Goal: Task Accomplishment & Management: Manage account settings

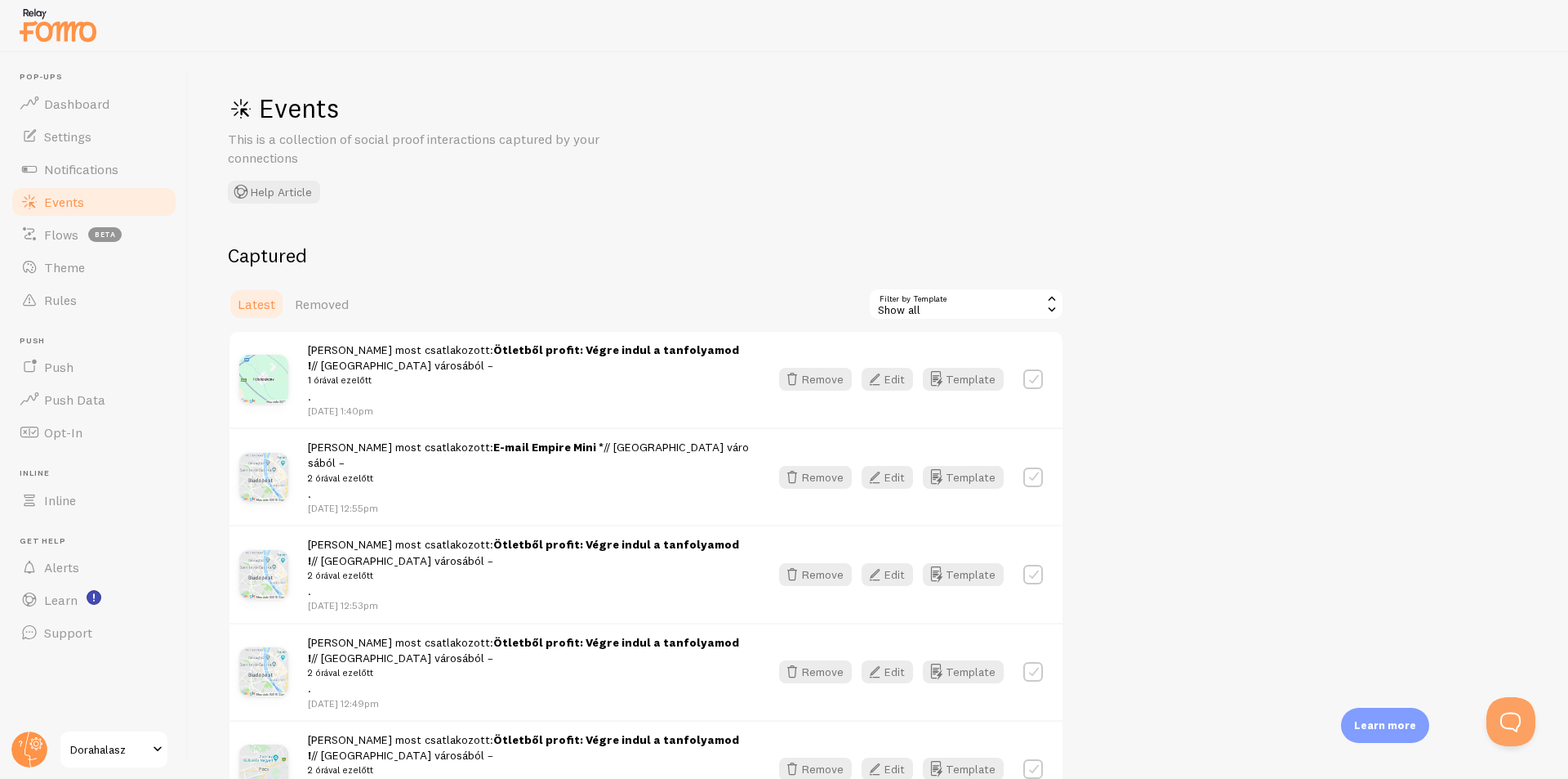
click at [148, 743] on span at bounding box center [158, 749] width 20 height 20
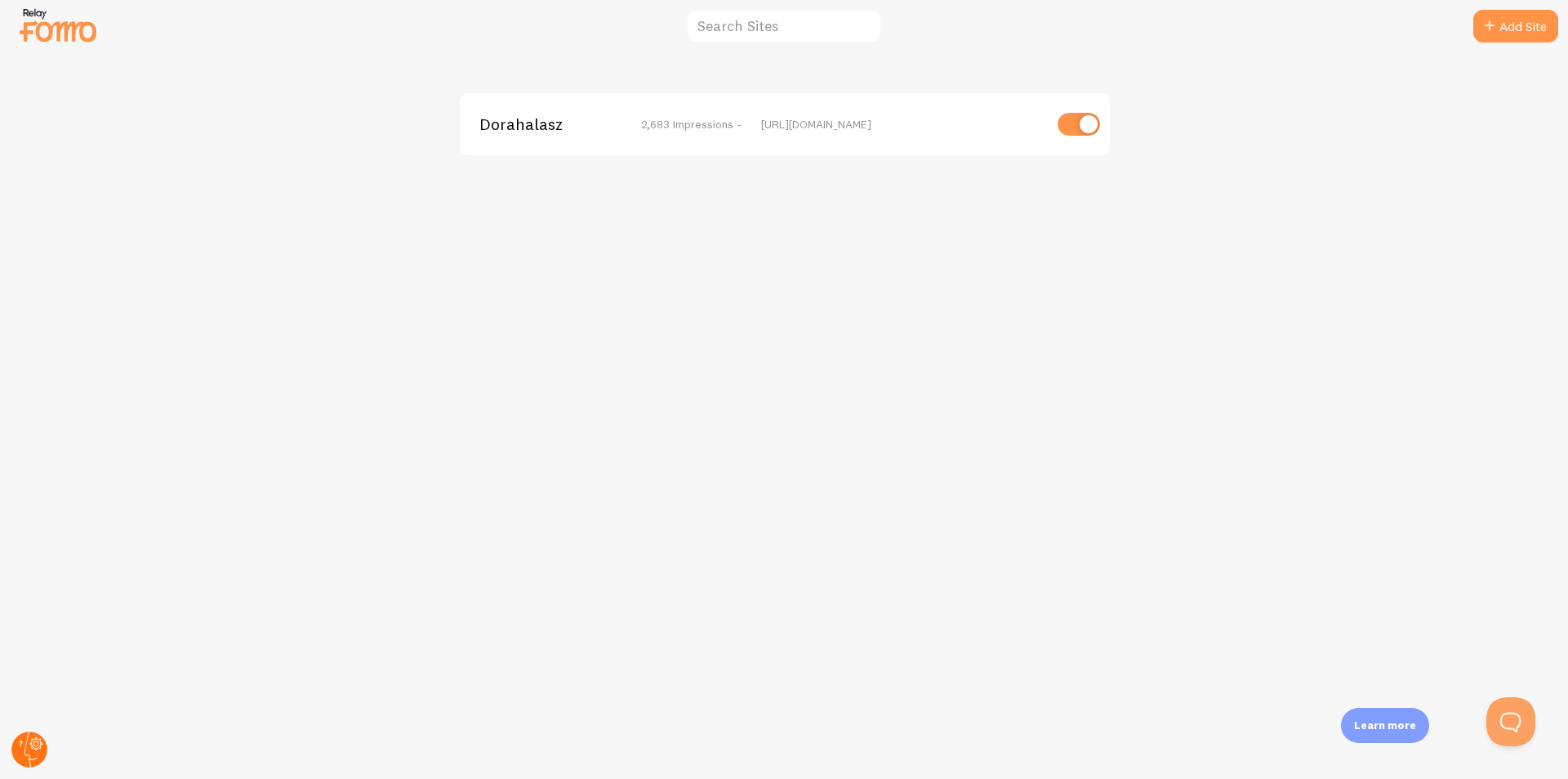
click at [22, 746] on circle at bounding box center [29, 749] width 36 height 36
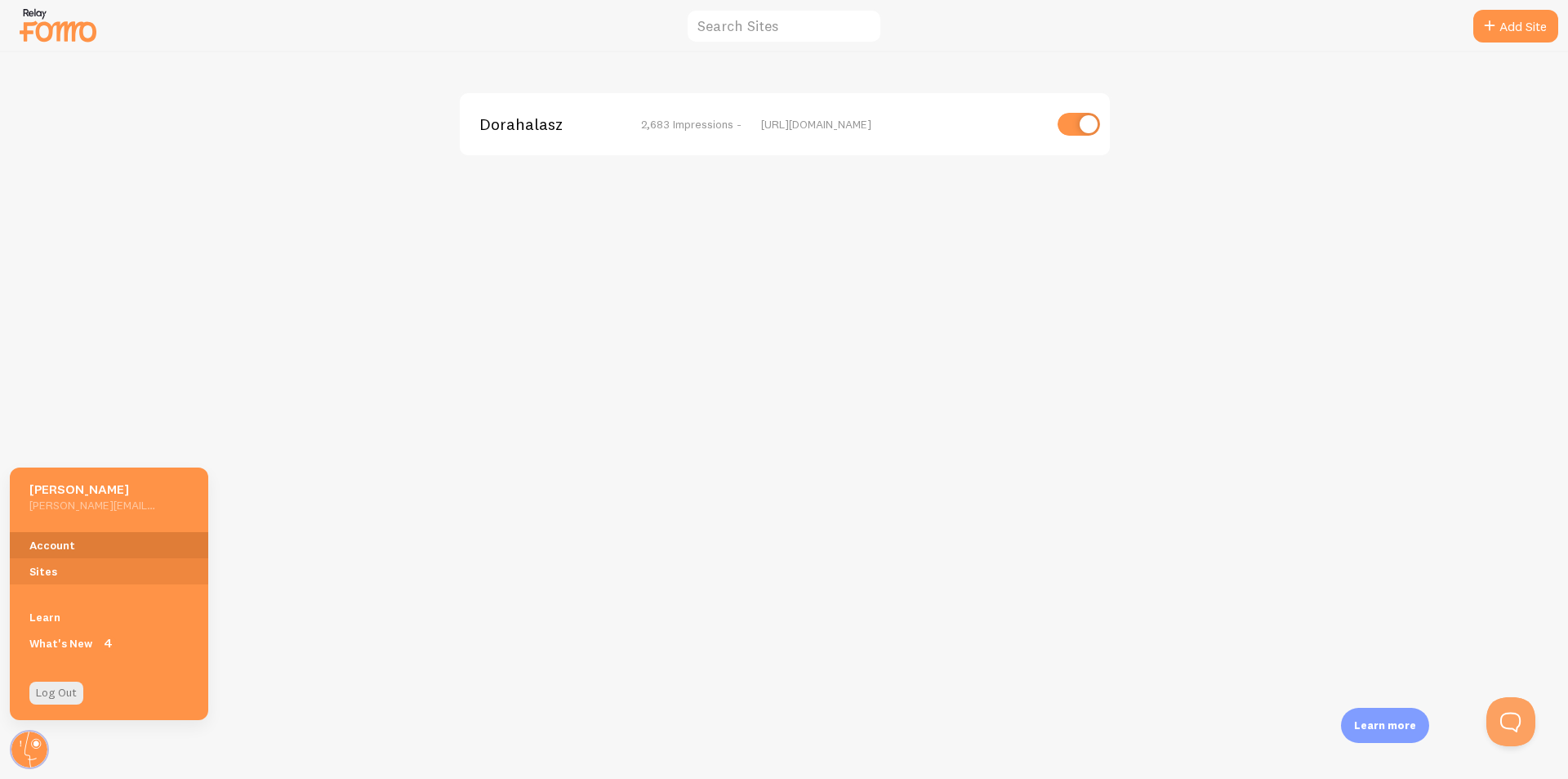
click at [59, 541] on link "Account" at bounding box center [109, 545] width 198 height 26
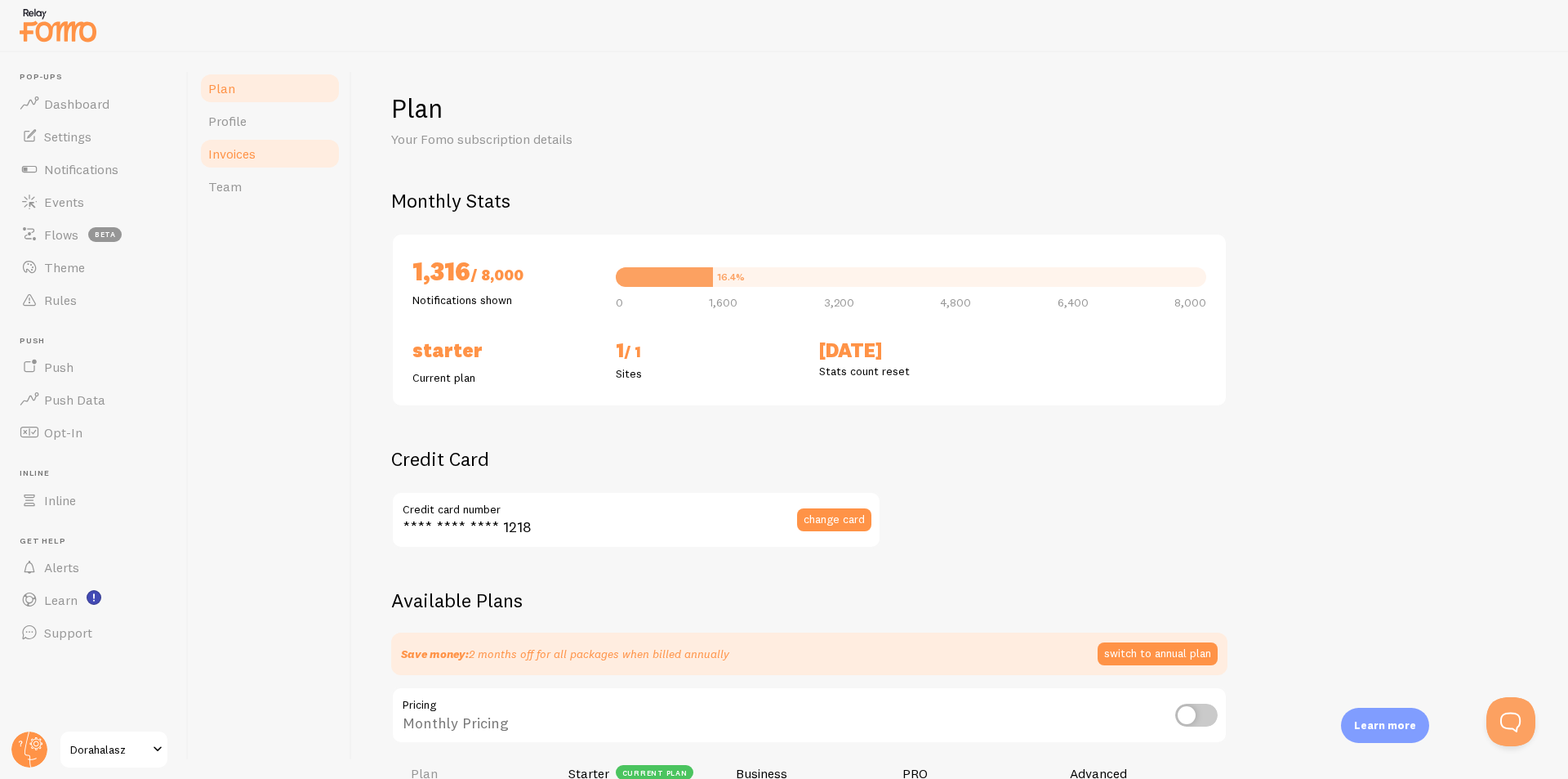
click at [267, 155] on link "Invoices" at bounding box center [269, 153] width 143 height 33
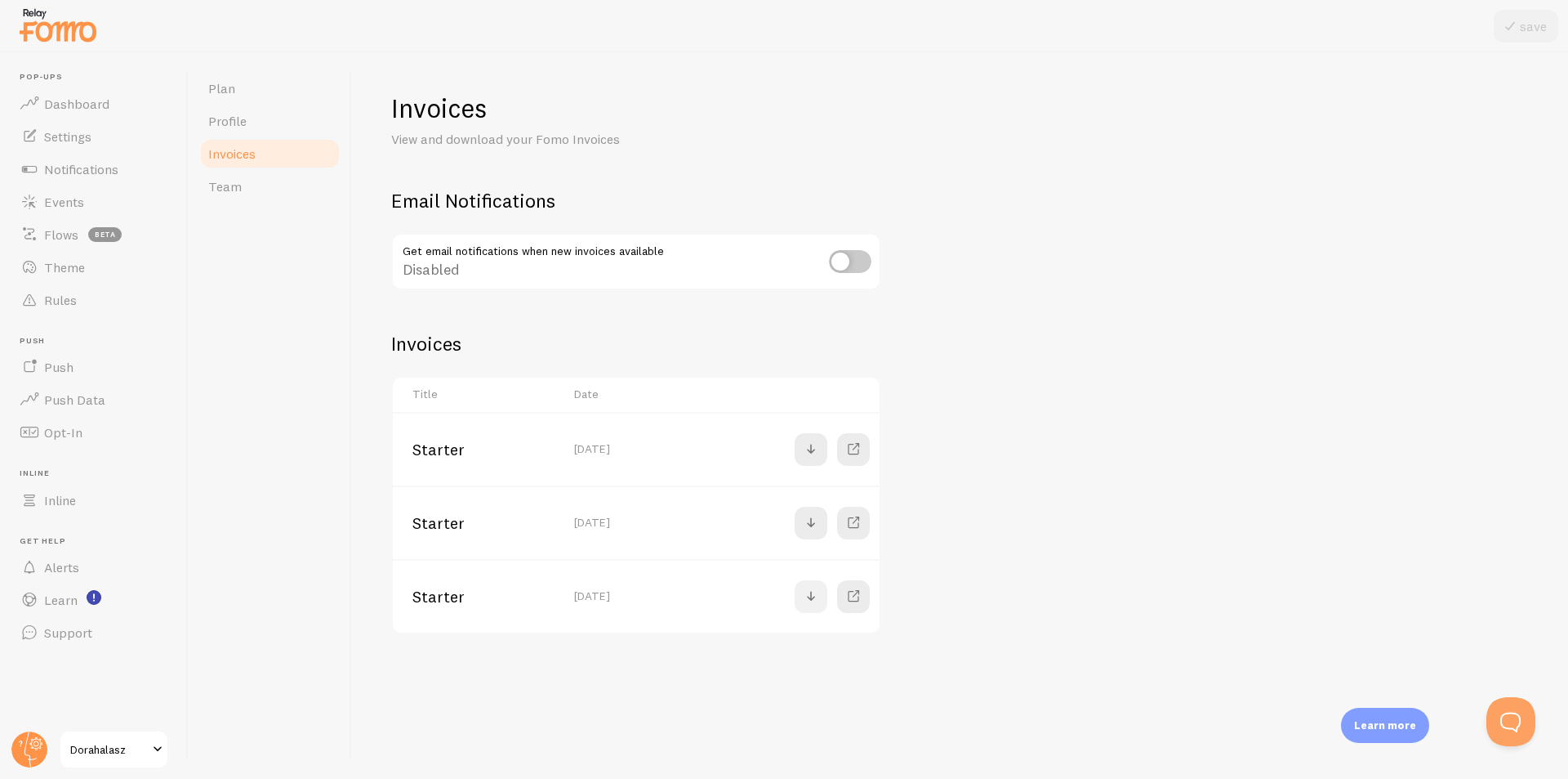
click at [809, 595] on span at bounding box center [811, 596] width 20 height 20
click at [860, 597] on span at bounding box center [853, 596] width 20 height 20
click at [233, 113] on span "Profile" at bounding box center [228, 120] width 39 height 16
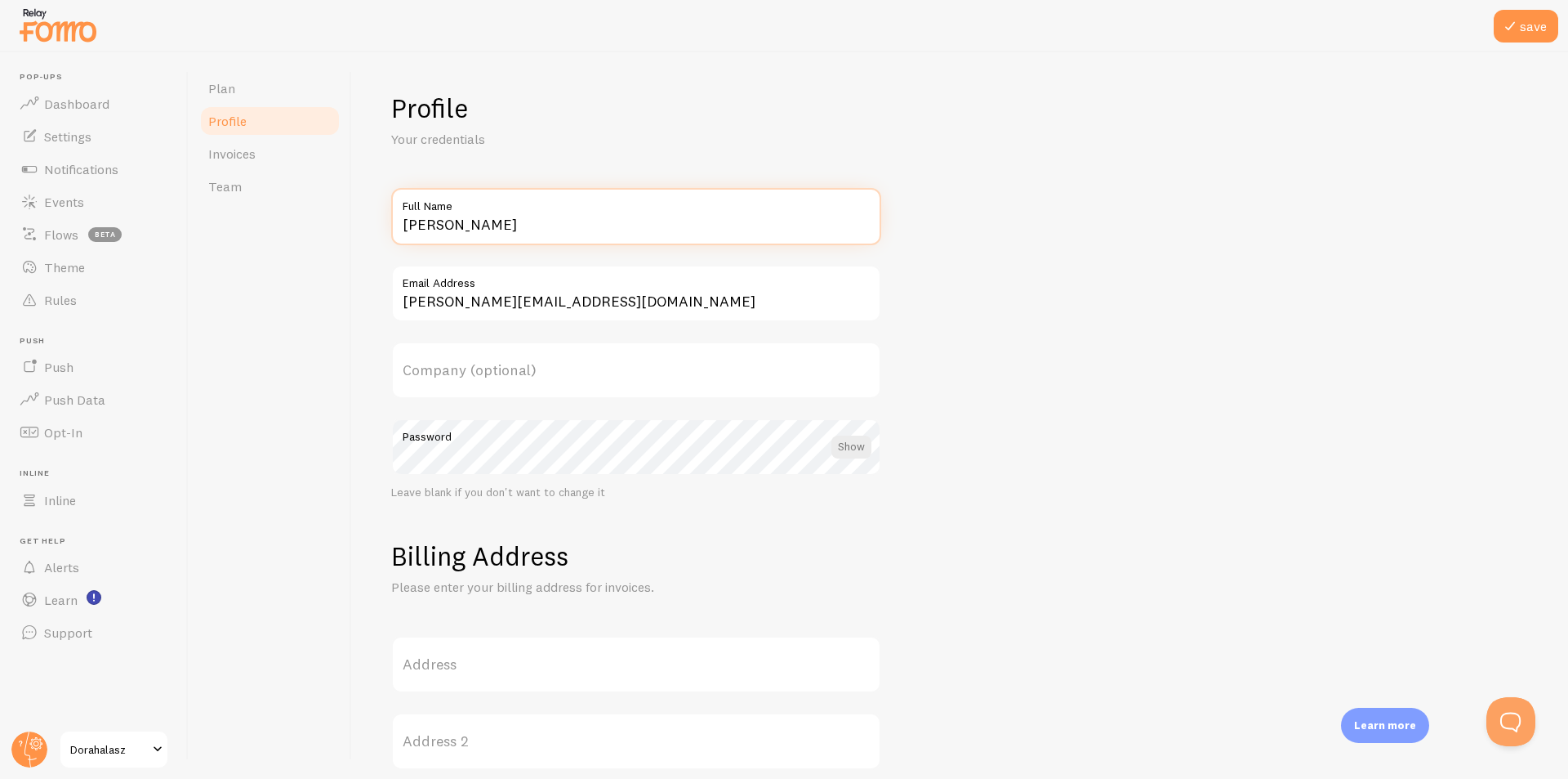
click at [499, 227] on input "[PERSON_NAME]" at bounding box center [635, 216] width 490 height 58
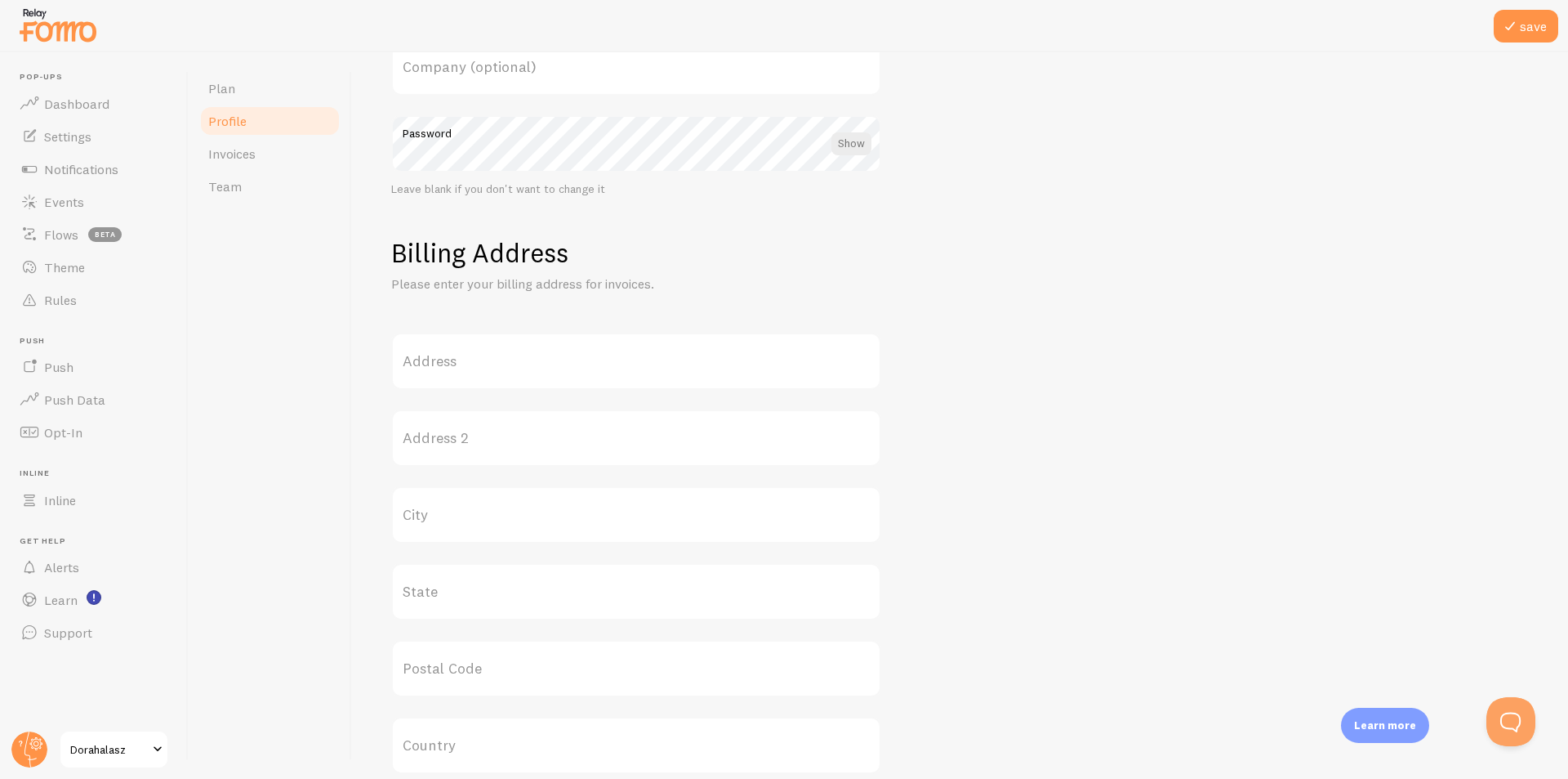
scroll to position [327, 0]
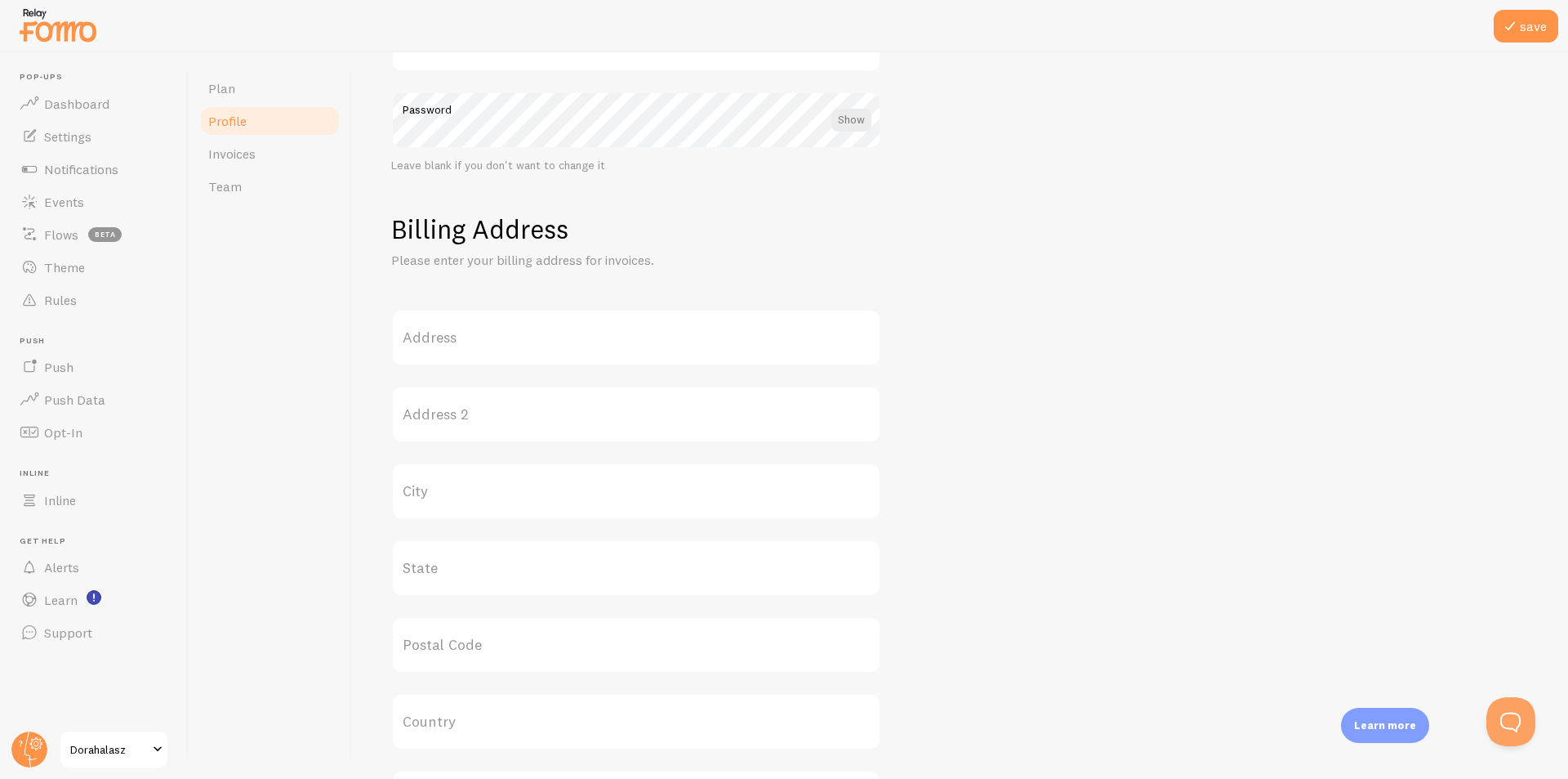
type input "[PERSON_NAME] Marketing LLP"
click at [591, 345] on label "Address" at bounding box center [635, 337] width 490 height 58
click at [591, 345] on input "Address" at bounding box center [635, 337] width 490 height 58
click at [476, 348] on input "vi" at bounding box center [635, 337] width 490 height 58
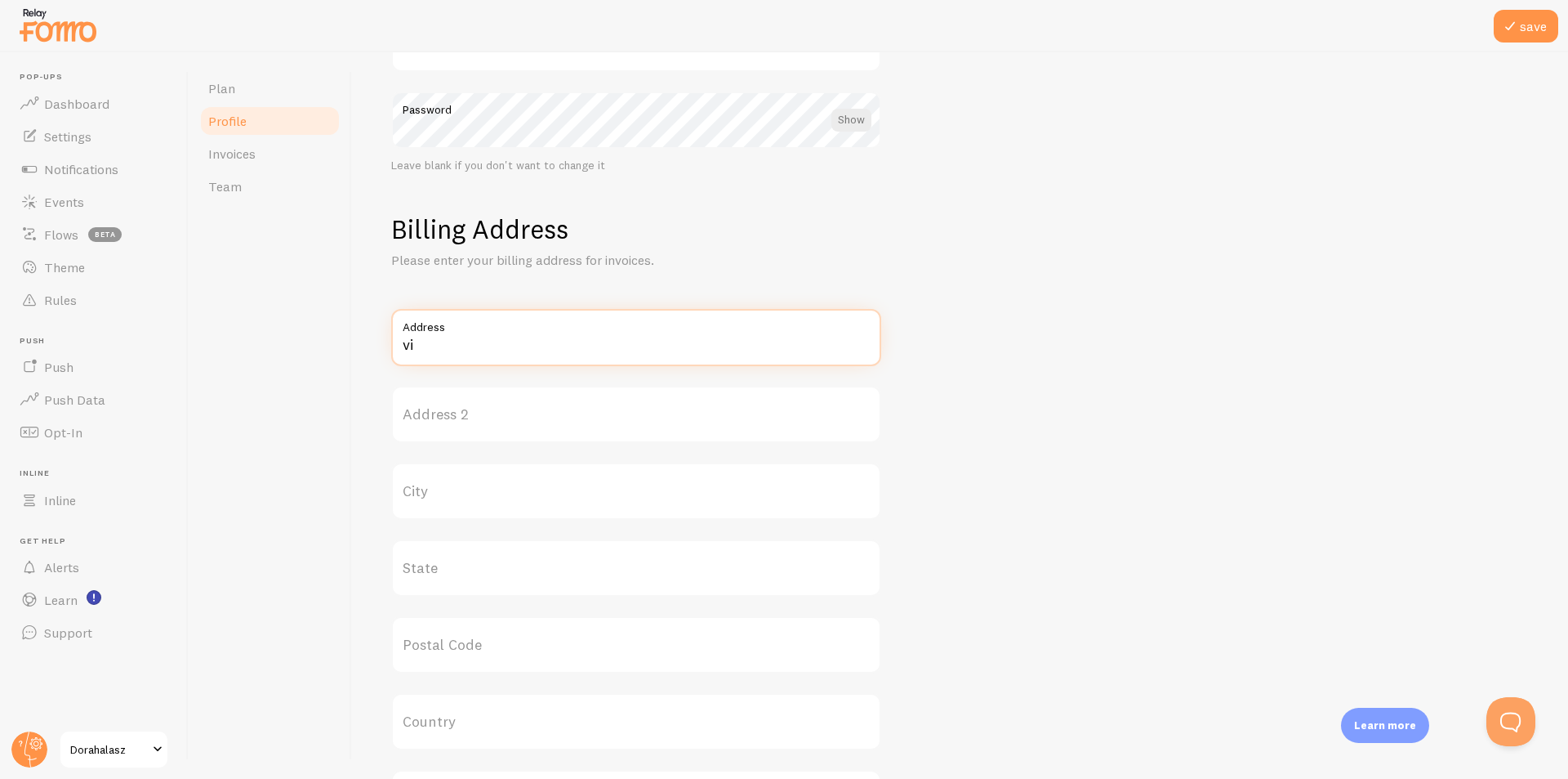
click at [476, 348] on input "vi" at bounding box center [635, 337] width 490 height 58
paste input "[URL][DOMAIN_NAME]"
drag, startPoint x: 779, startPoint y: 341, endPoint x: 201, endPoint y: 348, distance: 578.0
click at [201, 348] on div "Plan Profile Invoices Team Profile Your credentials [PERSON_NAME] Marketing LLP…" at bounding box center [878, 415] width 1379 height 726
paste input "[STREET_ADDRESS]"
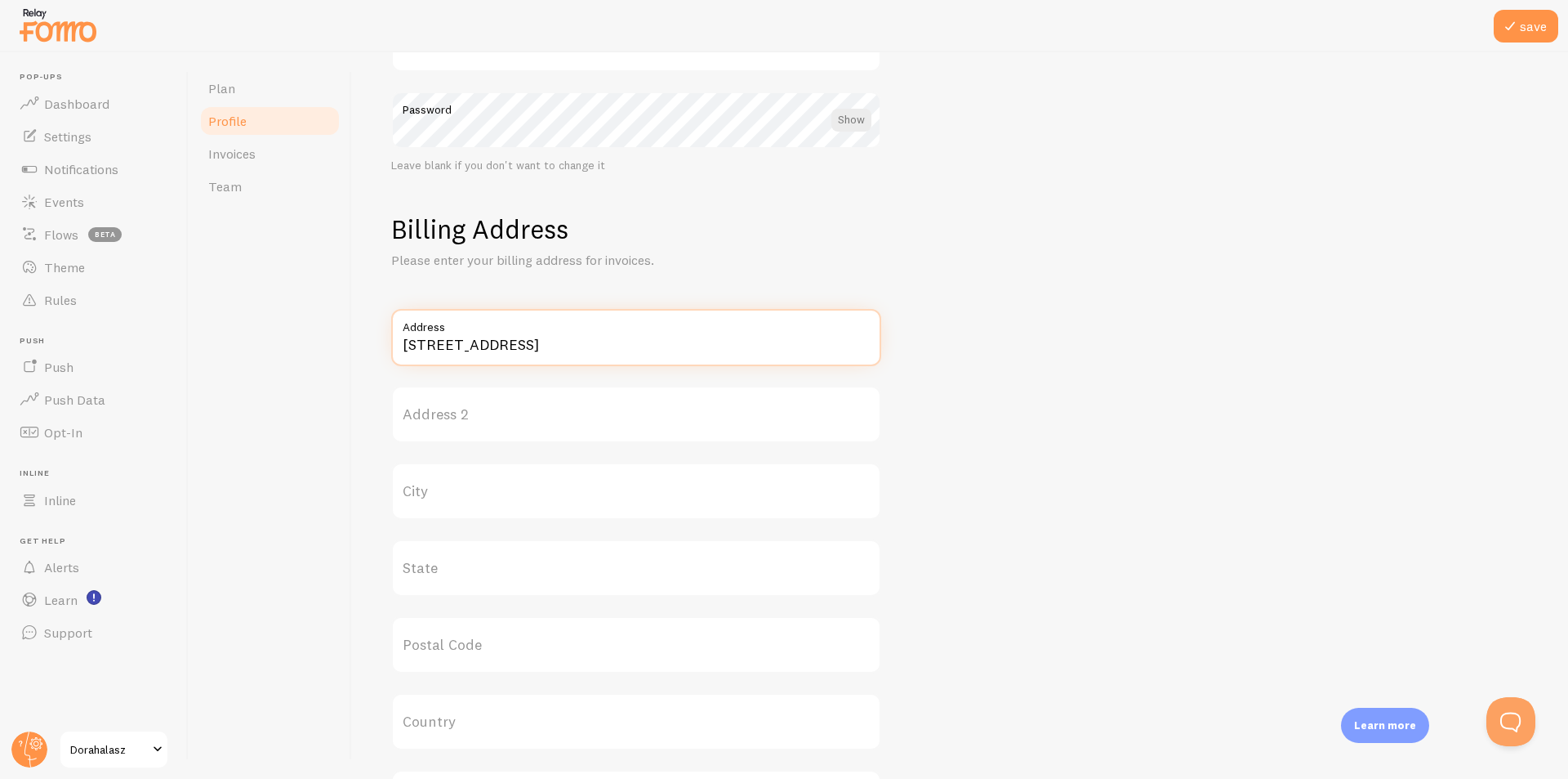
type input "[STREET_ADDRESS]"
click at [426, 494] on label "City" at bounding box center [635, 491] width 490 height 58
click at [426, 494] on input "City" at bounding box center [635, 491] width 490 height 58
paste input "[GEOGRAPHIC_DATA]"
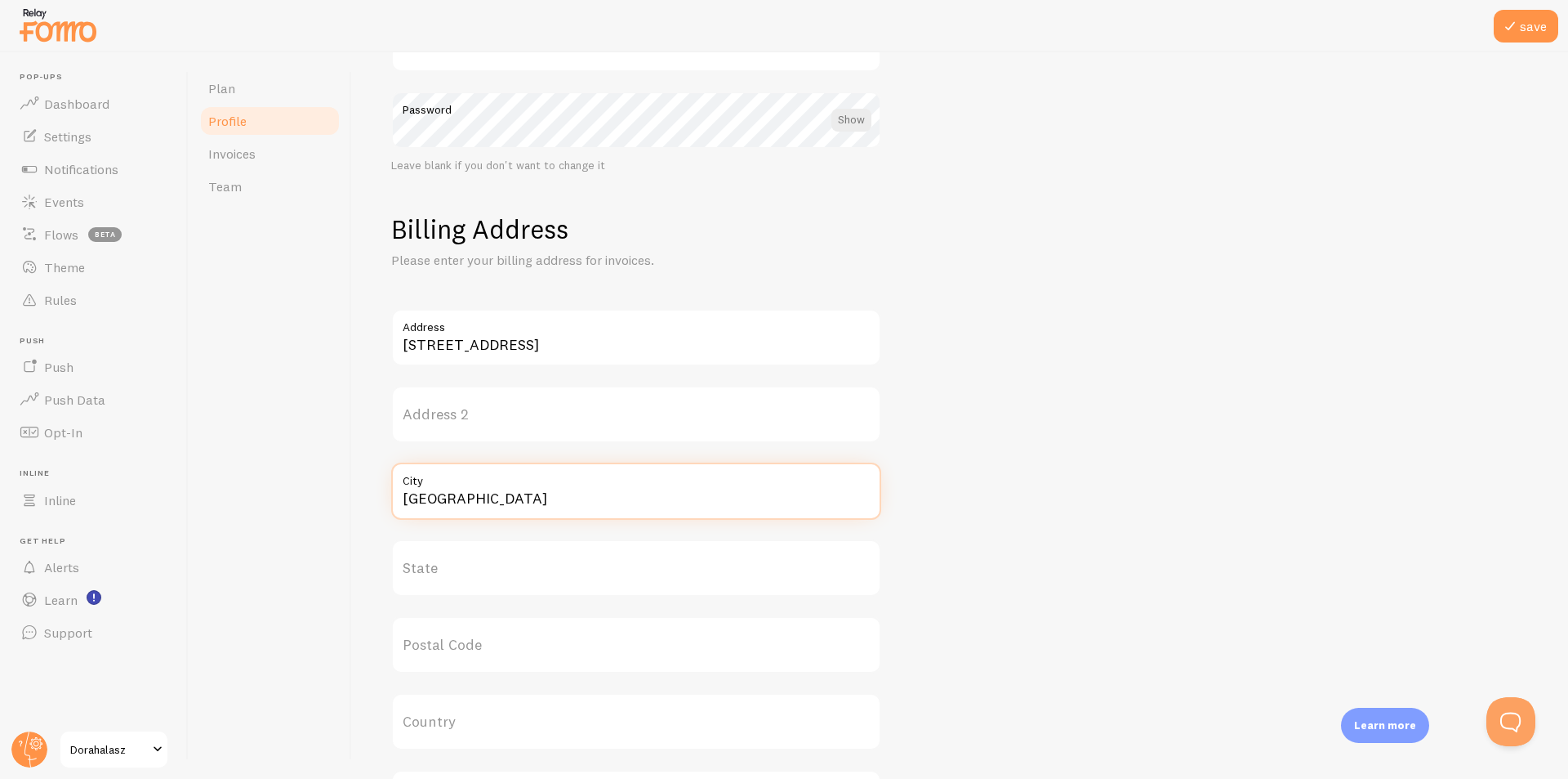
type input "[GEOGRAPHIC_DATA]"
click at [488, 560] on label "State" at bounding box center [635, 567] width 490 height 58
click at [488, 560] on input "State" at bounding box center [635, 567] width 490 height 58
type input "BC"
click at [451, 645] on label "Postal Code" at bounding box center [635, 644] width 490 height 58
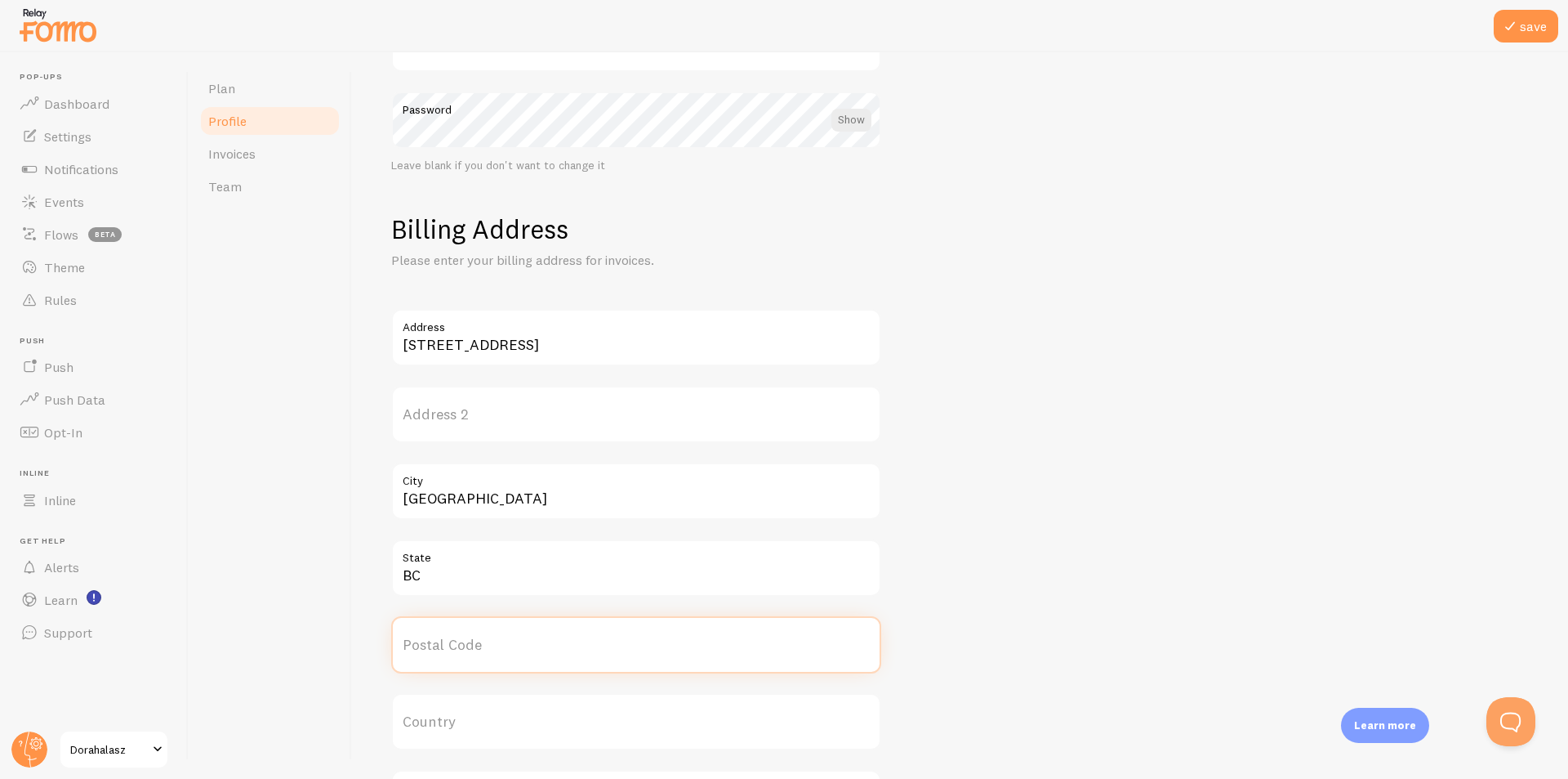
click at [451, 645] on input "Postal Code" at bounding box center [635, 644] width 490 height 58
click at [451, 645] on label "Postal Code" at bounding box center [635, 644] width 490 height 58
click at [451, 645] on input "Postal Code" at bounding box center [635, 644] width 490 height 58
click at [451, 645] on label "Postal Code" at bounding box center [635, 644] width 490 height 58
click at [451, 645] on input "Postal Code" at bounding box center [635, 644] width 490 height 58
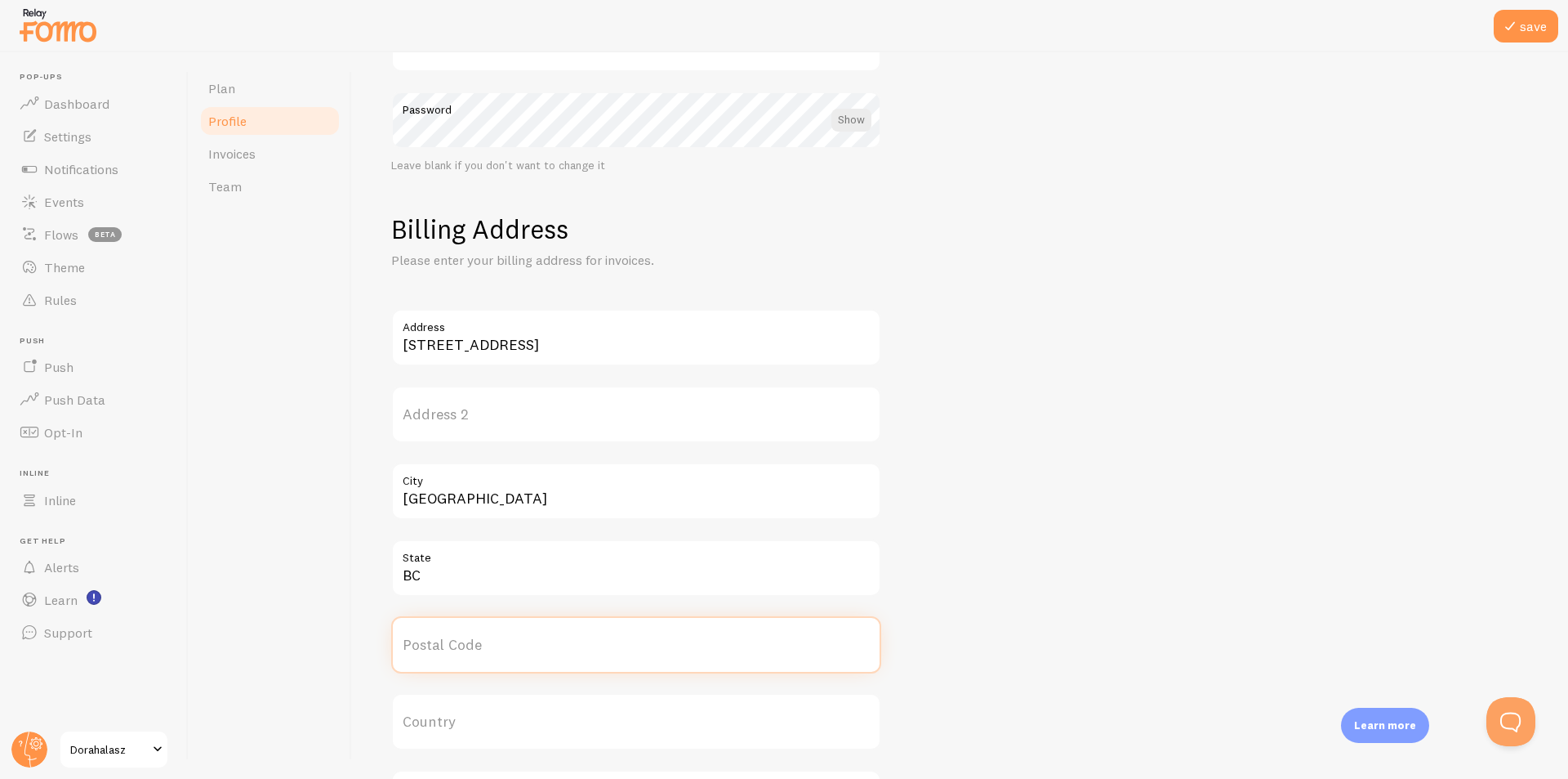
paste input "V5P 3V6"
type input "V5P 3V6"
click at [459, 733] on label "Country" at bounding box center [635, 721] width 490 height 58
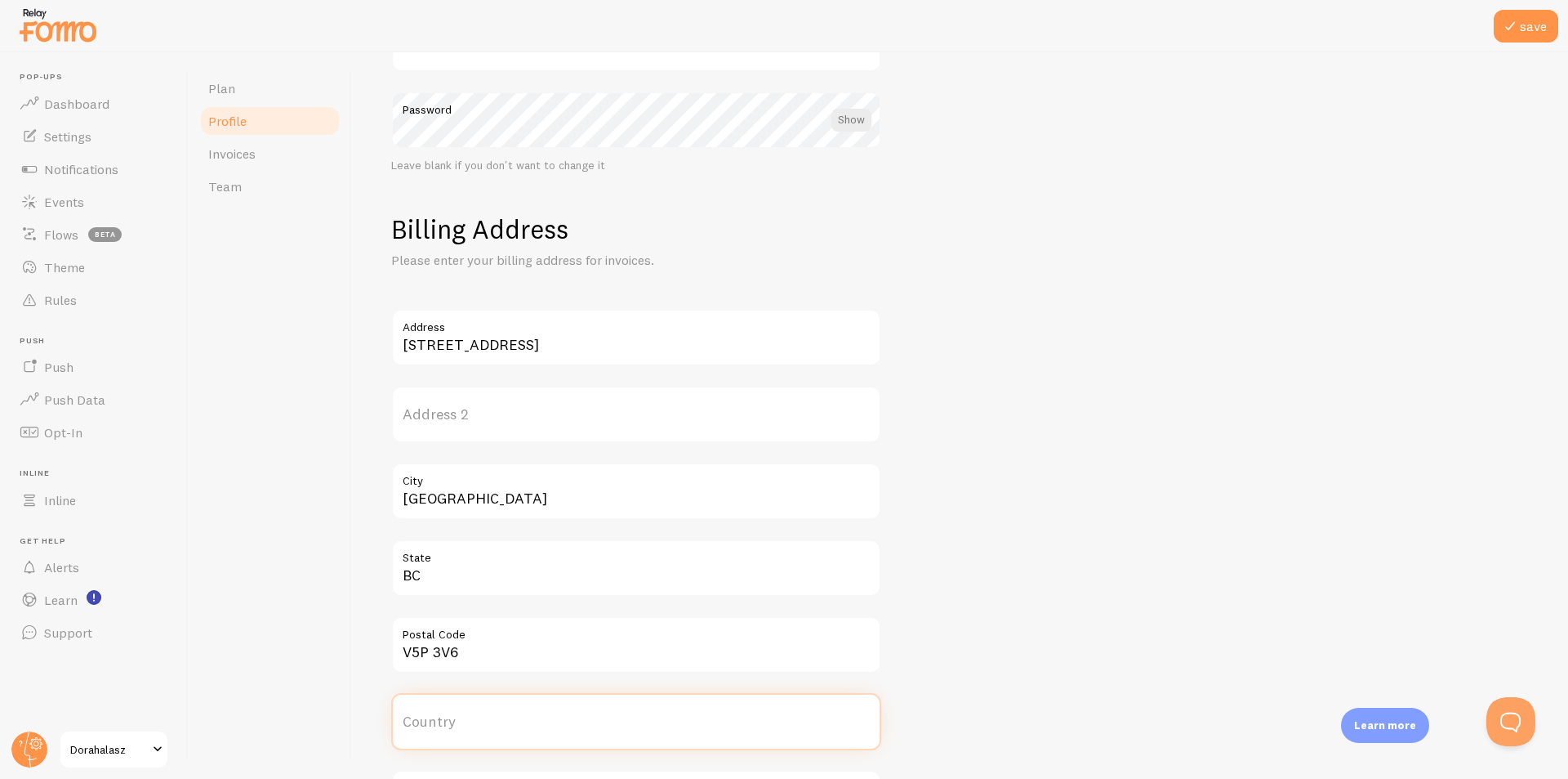
click at [459, 733] on input "Country" at bounding box center [635, 721] width 490 height 58
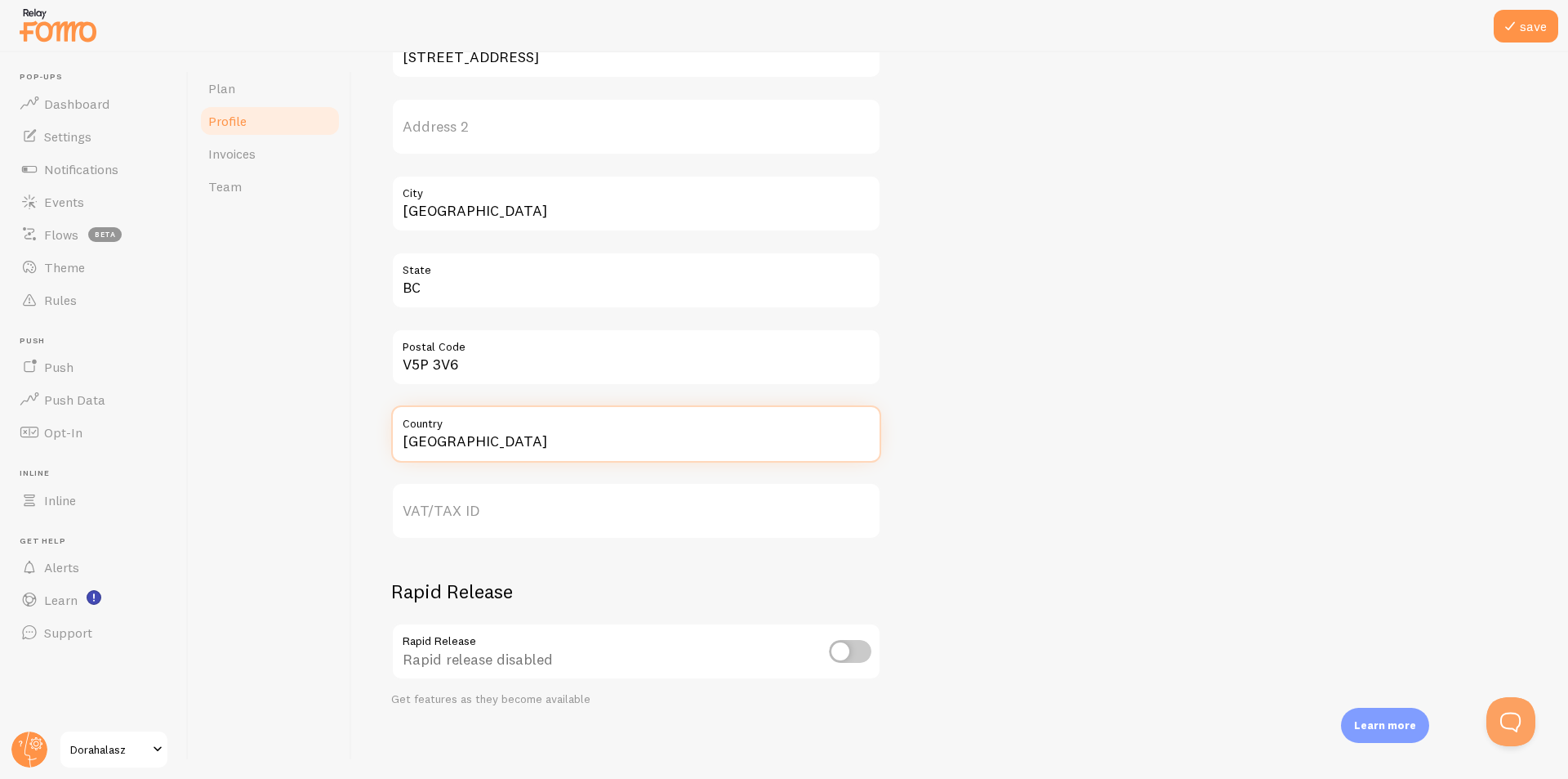
scroll to position [620, 0]
type input "[GEOGRAPHIC_DATA]"
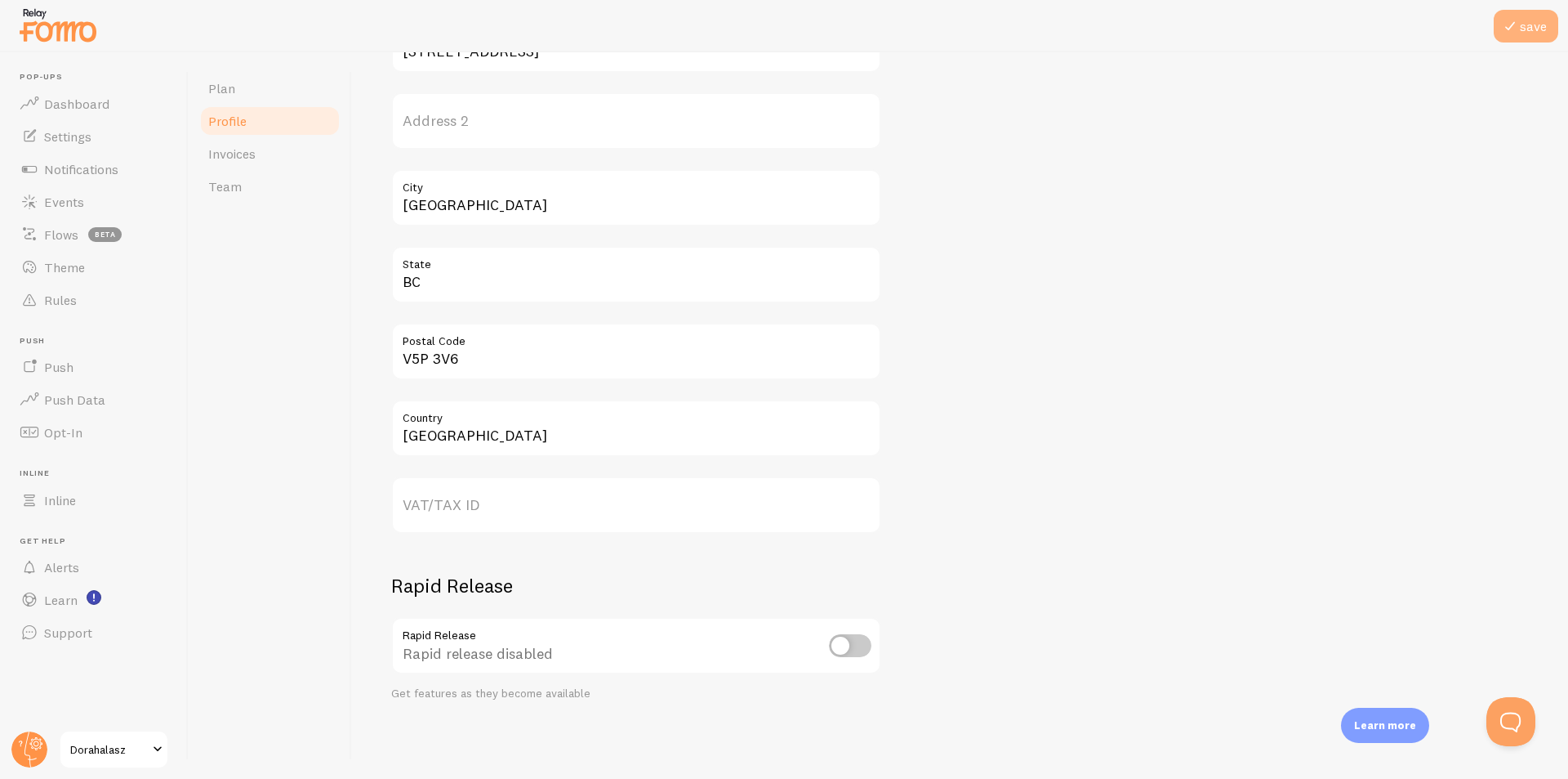
click at [1537, 28] on button "save" at bounding box center [1526, 25] width 64 height 33
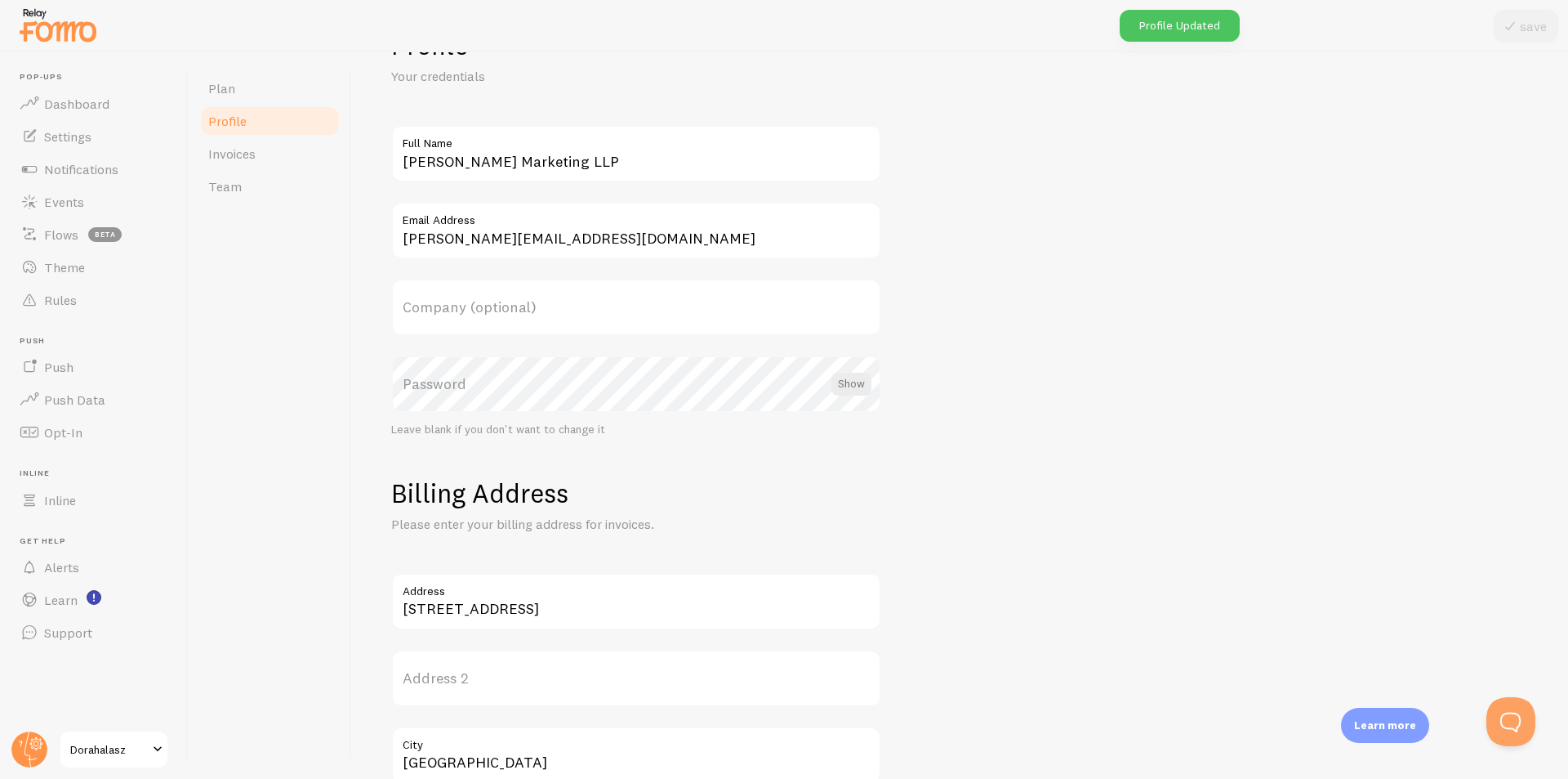
scroll to position [48, 0]
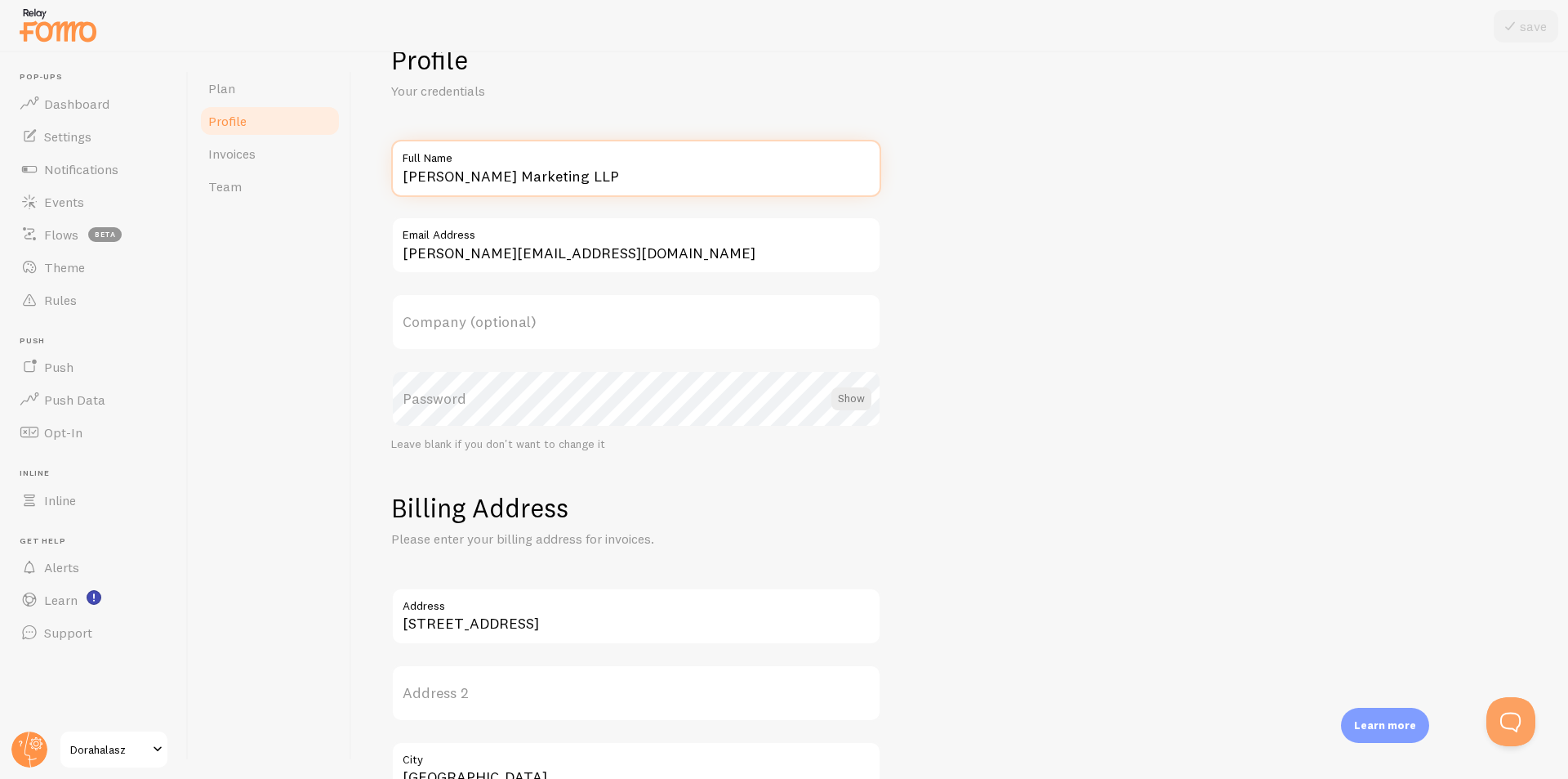
drag, startPoint x: 447, startPoint y: 176, endPoint x: 670, endPoint y: 173, distance: 223.0
click at [670, 173] on input "[PERSON_NAME] Marketing LLP" at bounding box center [635, 168] width 490 height 58
click at [517, 325] on label "Company (optional)" at bounding box center [635, 322] width 490 height 58
click at [517, 325] on input "Company (optional)" at bounding box center [635, 322] width 490 height 58
paste input "DH Marketing LLP"
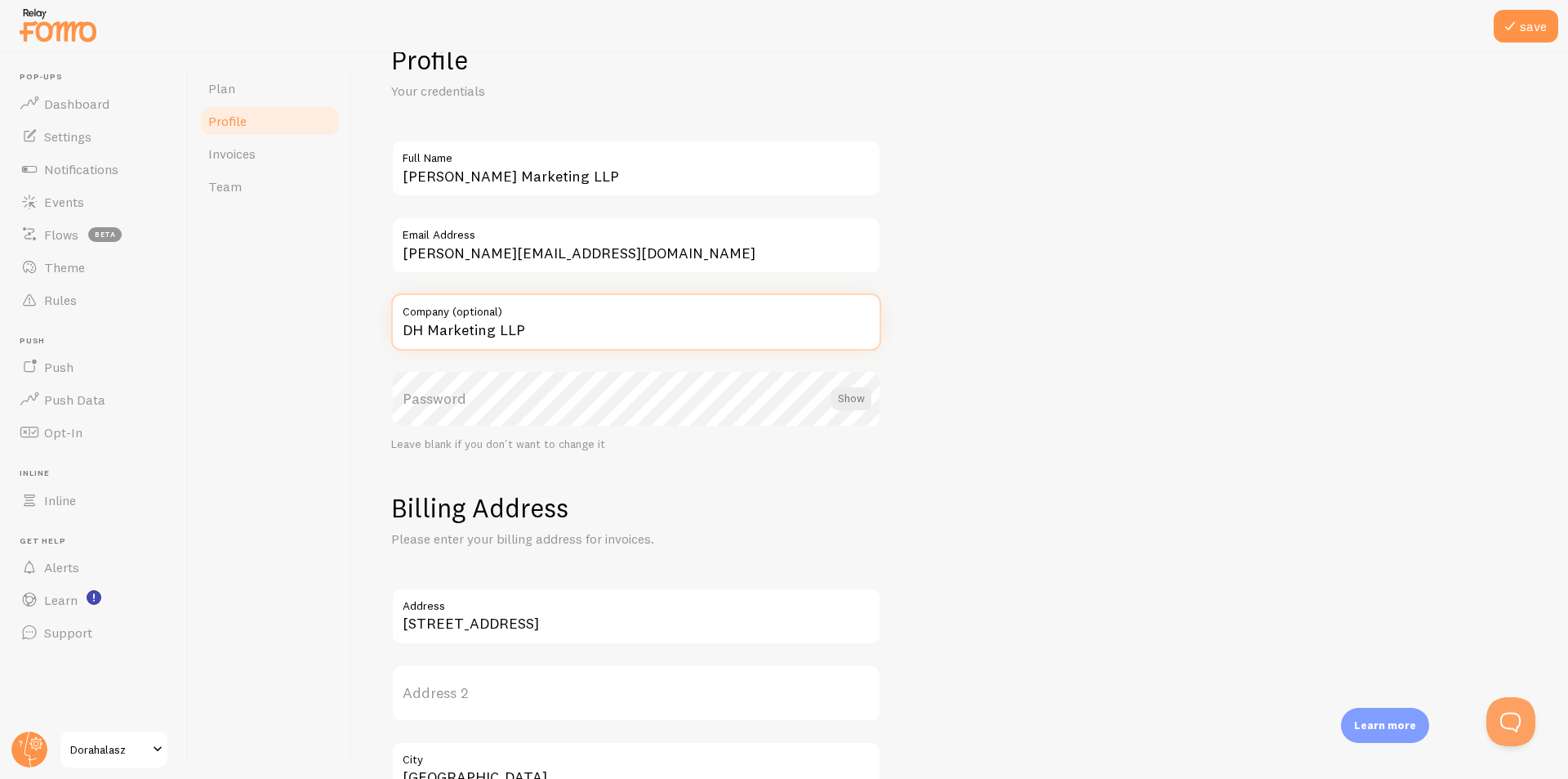
type input "DH Marketing LLP"
drag, startPoint x: 448, startPoint y: 170, endPoint x: 721, endPoint y: 171, distance: 273.0
click at [721, 171] on input "[PERSON_NAME] Marketing LLP" at bounding box center [635, 168] width 490 height 58
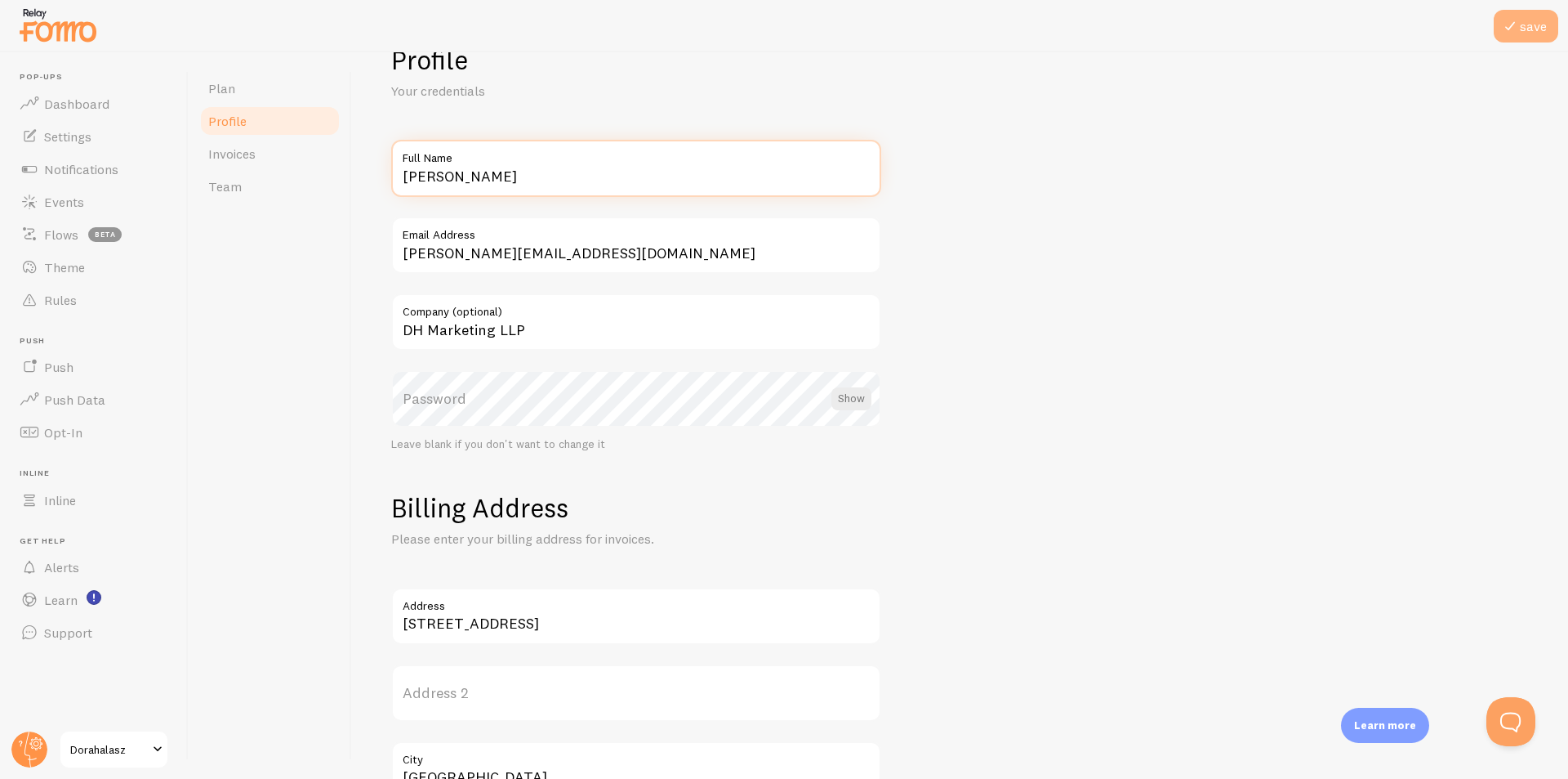
type input "[PERSON_NAME]"
click at [1517, 29] on span at bounding box center [1509, 25] width 20 height 20
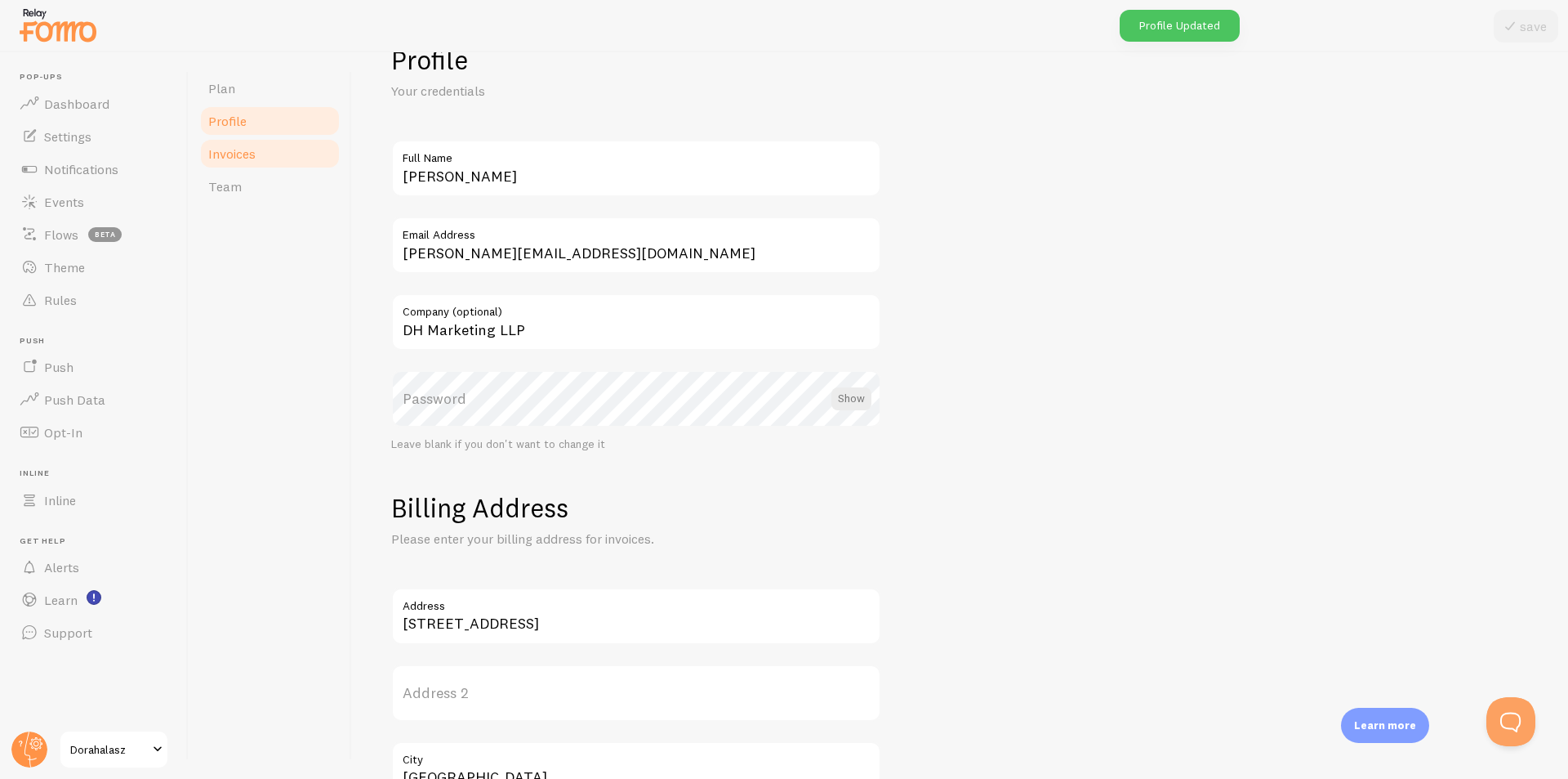
click at [269, 163] on link "Invoices" at bounding box center [269, 153] width 143 height 33
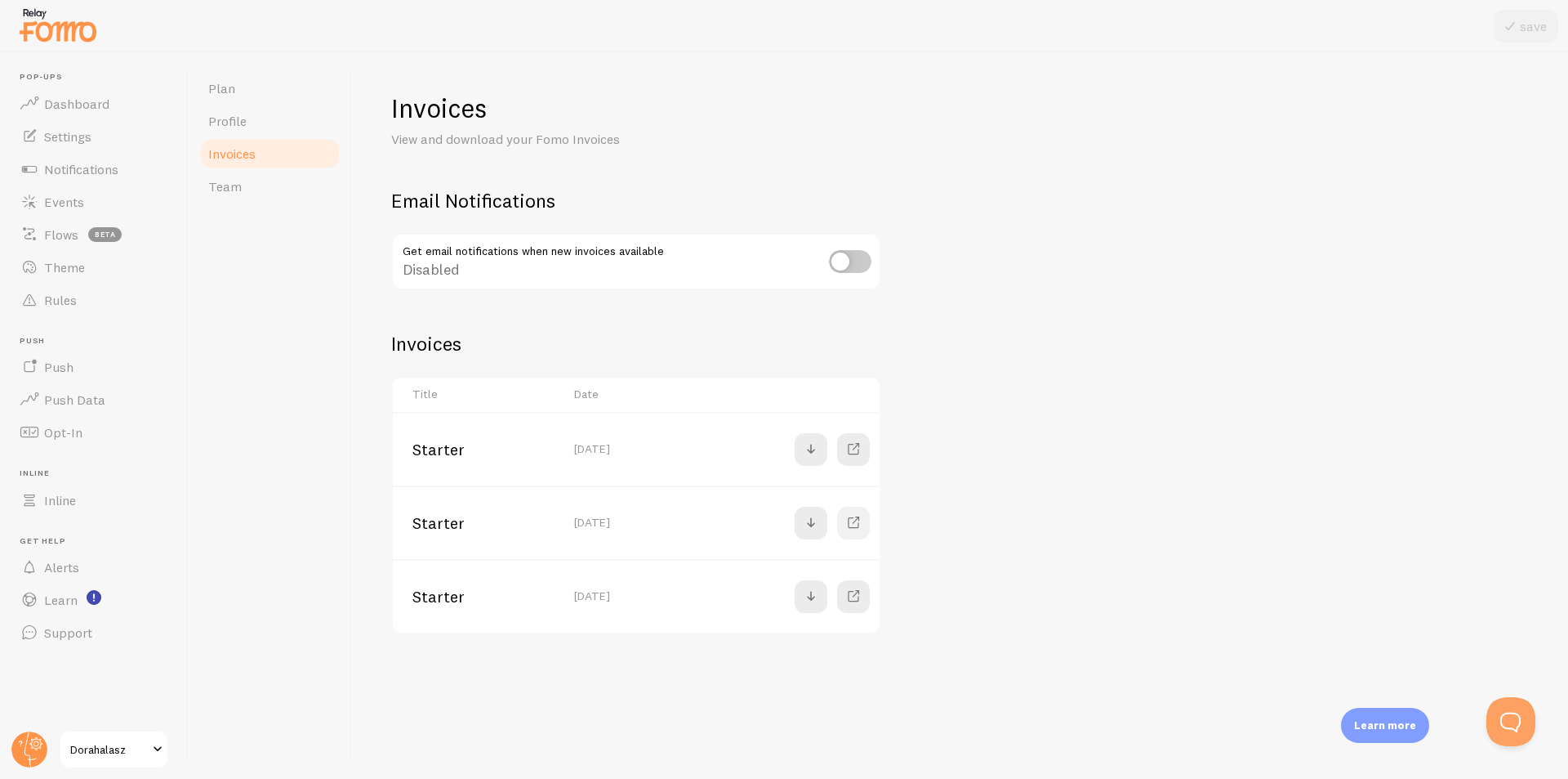
click at [857, 520] on span at bounding box center [853, 522] width 20 height 20
click at [864, 587] on link at bounding box center [853, 596] width 33 height 33
click at [857, 520] on span at bounding box center [853, 522] width 20 height 20
click at [852, 446] on span at bounding box center [853, 449] width 20 height 20
